Goal: Find specific fact: Find specific fact

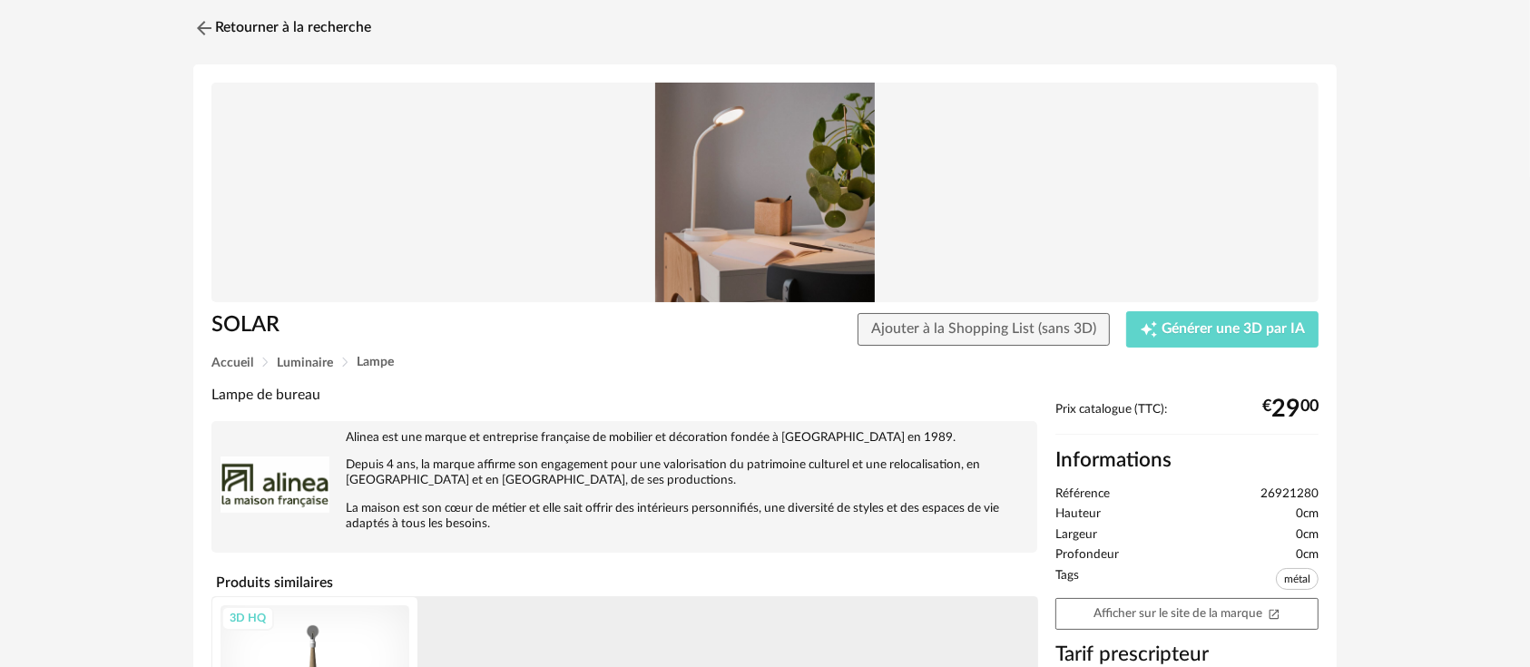
scroll to position [55, 0]
click at [1137, 612] on link "Afficher sur le site de la marque Open In New icon" at bounding box center [1186, 613] width 263 height 32
drag, startPoint x: 1260, startPoint y: 488, endPoint x: 1337, endPoint y: 497, distance: 76.8
click at [1337, 497] on div "Retourner à la recherche SOLAR Ajouter à la Shopping List (sans 3D) Creation ic…" at bounding box center [765, 524] width 1176 height 1034
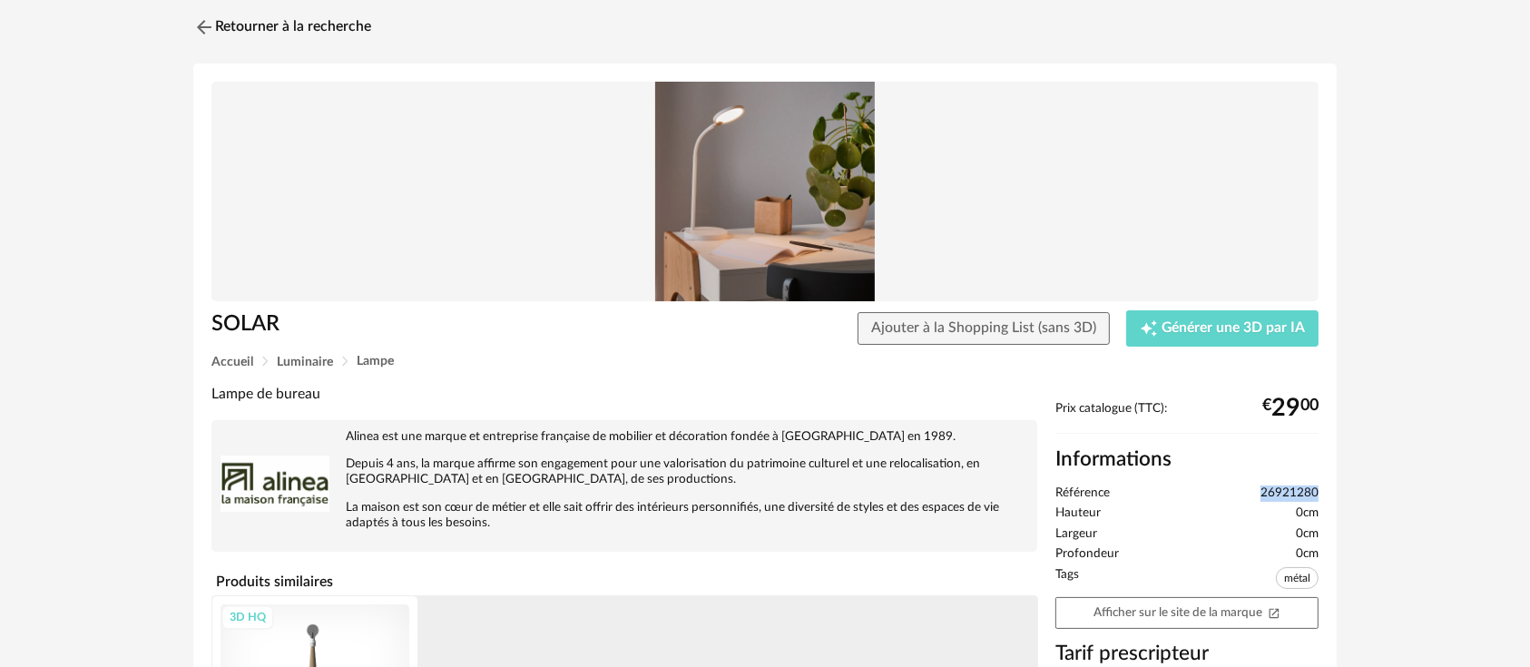
copy span "26921280"
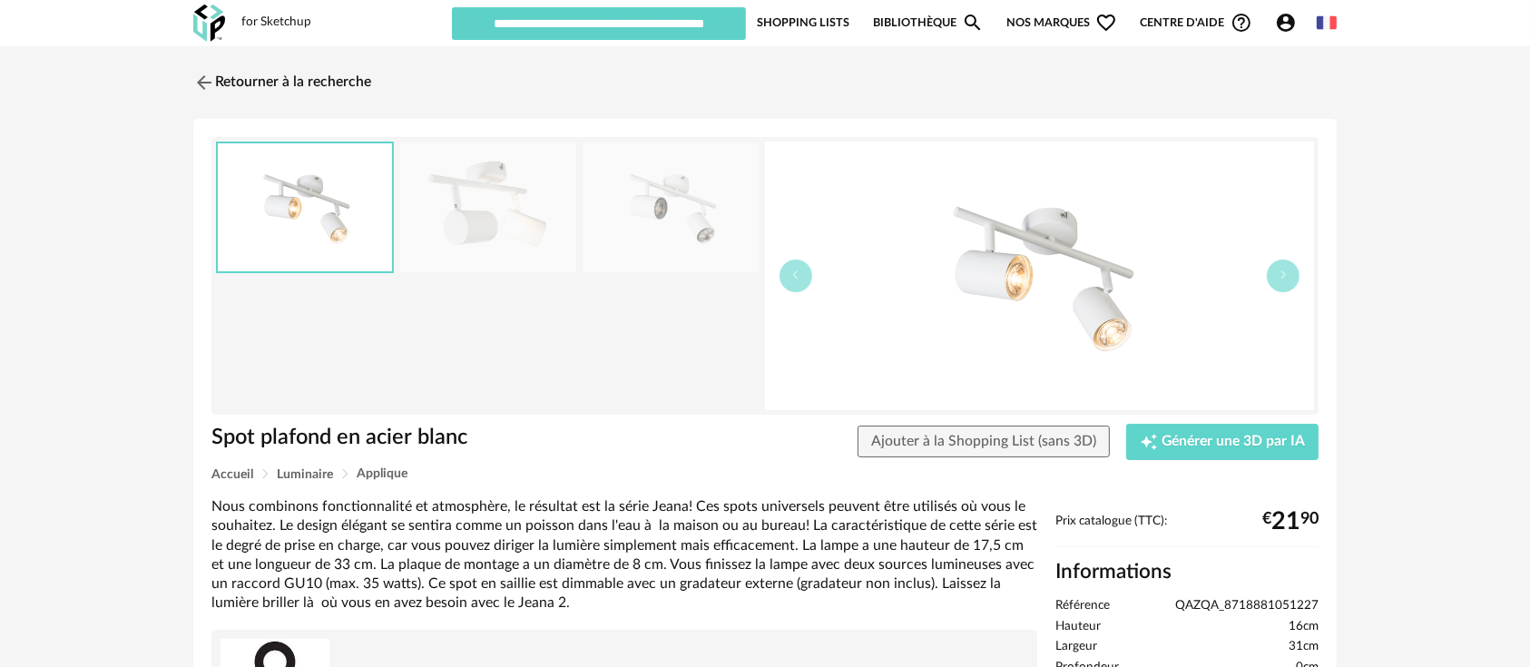
click at [676, 211] on img at bounding box center [671, 207] width 176 height 130
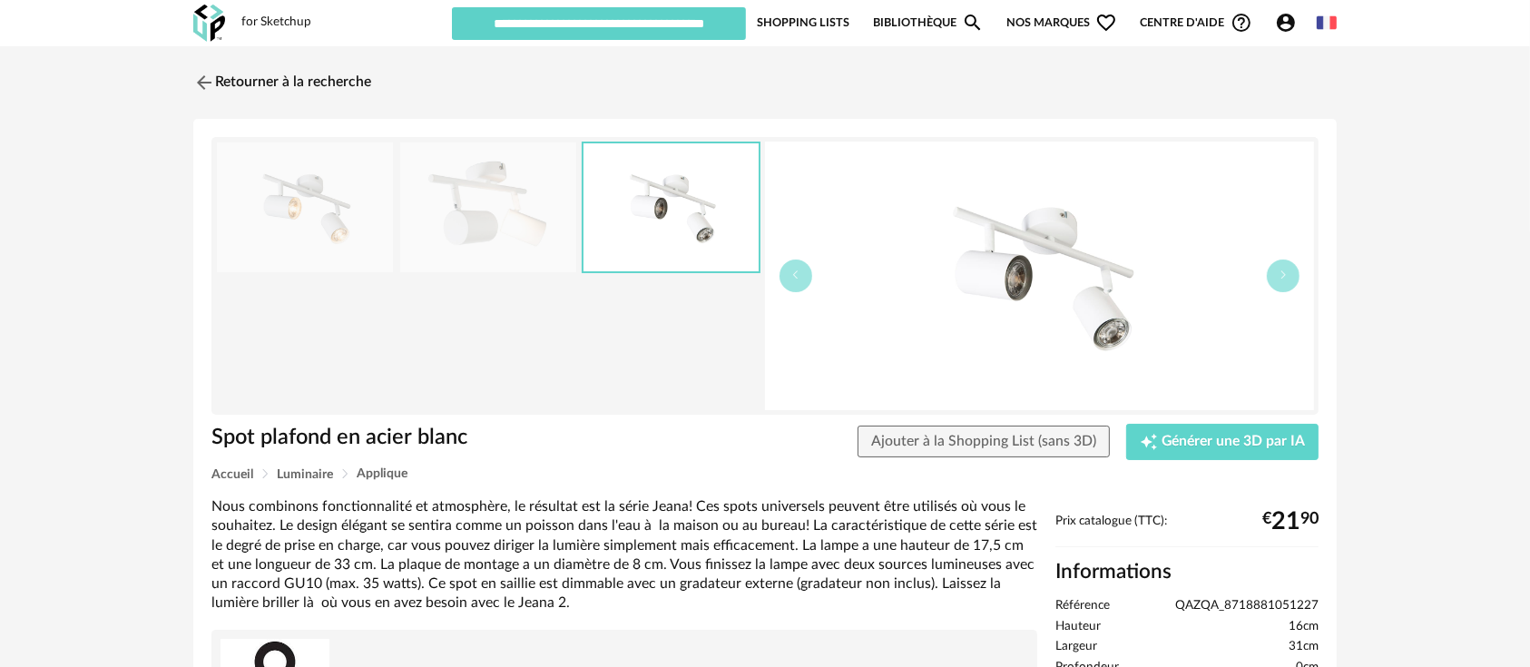
click at [1198, 610] on span "QAZQA_8718881051227" at bounding box center [1246, 606] width 143 height 16
click at [1195, 610] on span "QAZQA_8718881051227" at bounding box center [1246, 606] width 143 height 16
copy span "QAZQA_8718881051227"
